Goal: Task Accomplishment & Management: Manage account settings

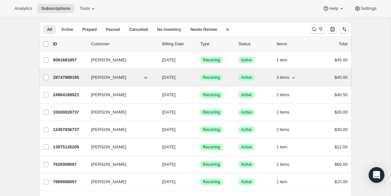
scroll to position [23, 0]
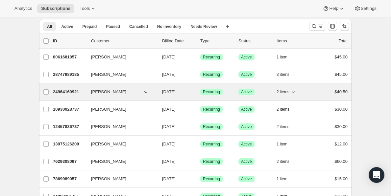
click at [67, 92] on p "24964169921" at bounding box center [69, 92] width 33 height 7
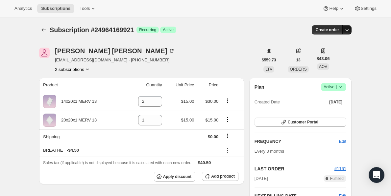
click at [349, 31] on icon "button" at bounding box center [347, 30] width 7 height 7
click at [343, 87] on icon at bounding box center [340, 87] width 7 height 7
click at [335, 112] on span "Cancel subscription" at bounding box center [331, 111] width 37 height 5
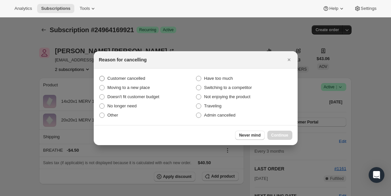
click at [102, 79] on span ":r6s:" at bounding box center [101, 78] width 5 height 5
click at [100, 76] on input "Customer cancelled" at bounding box center [99, 76] width 0 height 0
radio input "true"
click at [278, 136] on span "Continue" at bounding box center [280, 135] width 17 height 5
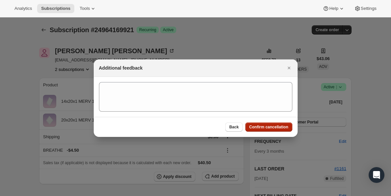
click at [266, 126] on span "Confirm cancellation" at bounding box center [268, 127] width 39 height 5
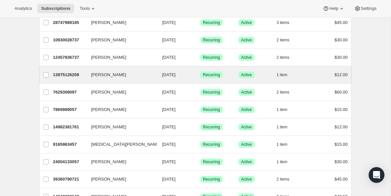
scroll to position [74, 0]
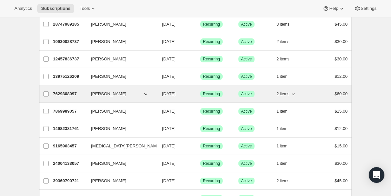
click at [61, 93] on p "7629308097" at bounding box center [69, 94] width 33 height 7
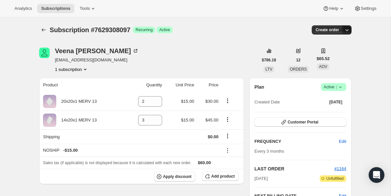
click at [349, 30] on icon "button" at bounding box center [347, 30] width 7 height 7
click at [341, 87] on icon at bounding box center [340, 88] width 3 height 2
click at [335, 111] on span "Cancel subscription" at bounding box center [331, 111] width 37 height 5
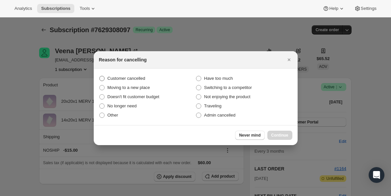
click at [102, 79] on span ":rhb:" at bounding box center [101, 78] width 5 height 5
click at [100, 76] on input "Customer cancelled" at bounding box center [99, 76] width 0 height 0
radio input "true"
click at [284, 134] on span "Continue" at bounding box center [280, 135] width 17 height 5
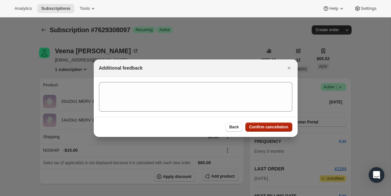
click at [270, 127] on span "Confirm cancellation" at bounding box center [268, 127] width 39 height 5
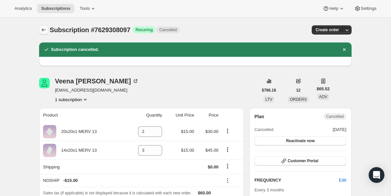
click at [44, 30] on icon "Subscriptions" at bounding box center [43, 30] width 7 height 7
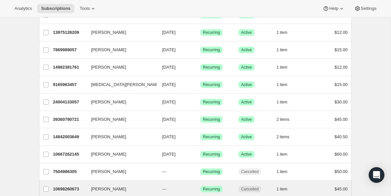
scroll to position [119, 0]
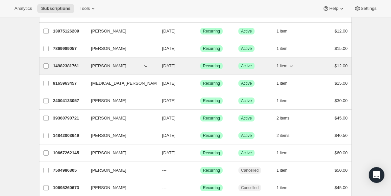
click at [74, 65] on p "14982381761" at bounding box center [69, 66] width 33 height 7
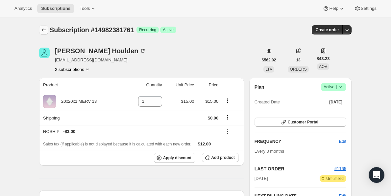
click at [43, 29] on icon "Subscriptions" at bounding box center [43, 30] width 7 height 7
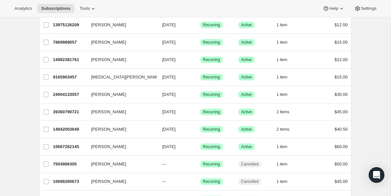
scroll to position [127, 0]
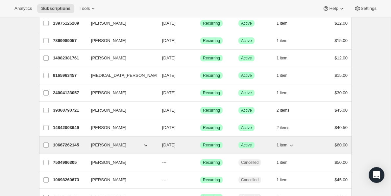
click at [73, 145] on p "10667262145" at bounding box center [69, 145] width 33 height 7
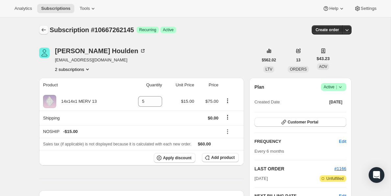
click at [44, 31] on icon "Subscriptions" at bounding box center [43, 30] width 7 height 7
